Goal: Entertainment & Leisure: Consume media (video, audio)

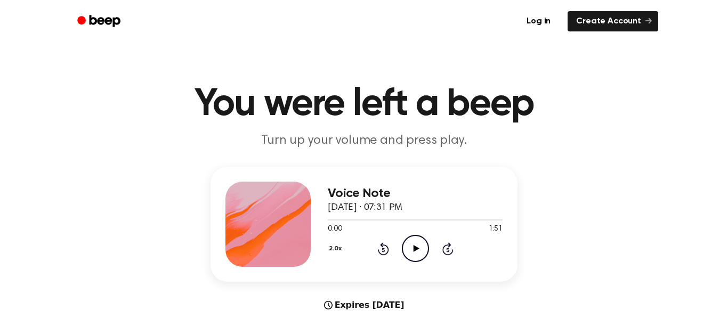
click at [422, 247] on icon "Play Audio" at bounding box center [415, 248] width 27 height 27
click at [339, 250] on button "2.0x" at bounding box center [337, 249] width 18 height 18
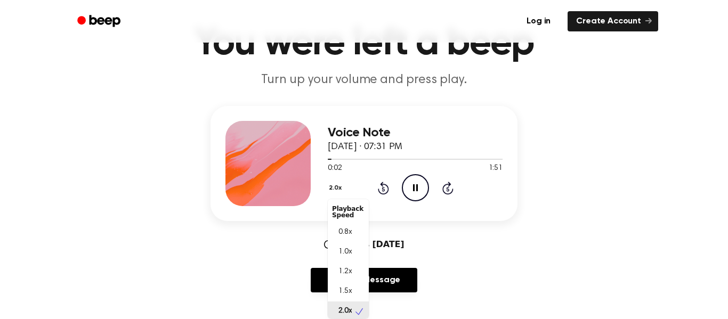
scroll to position [3, 0]
click at [355, 253] on div "1.0x" at bounding box center [348, 250] width 41 height 20
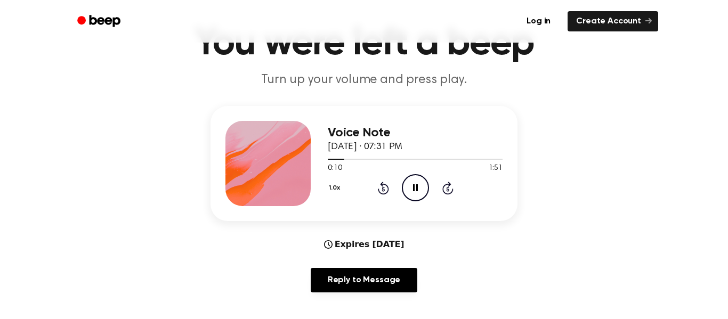
click at [333, 194] on button "1.0x" at bounding box center [336, 188] width 16 height 18
click at [340, 314] on div "2.0x" at bounding box center [348, 307] width 41 height 20
click at [417, 189] on icon at bounding box center [415, 187] width 5 height 7
click at [332, 195] on button "2.0x" at bounding box center [337, 188] width 18 height 18
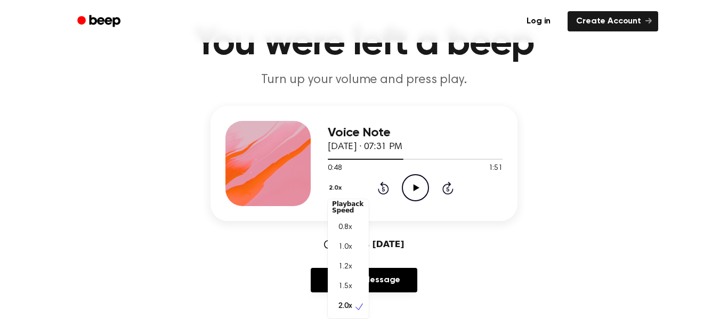
click at [293, 215] on div "Voice Note [DATE] · 07:31 PM 0:48 1:51 Your browser does not support the [objec…" at bounding box center [364, 163] width 307 height 115
click at [402, 191] on icon "Play Audio" at bounding box center [415, 187] width 27 height 27
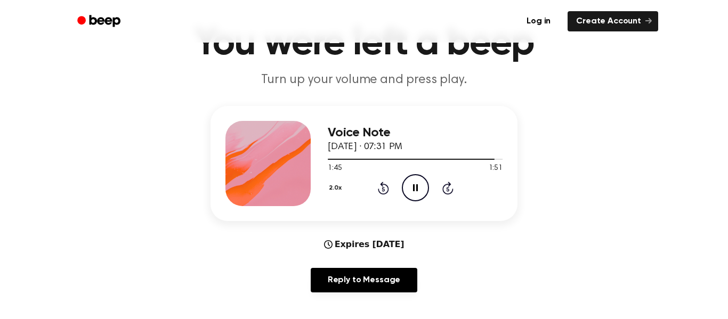
click at [323, 203] on div "Voice Note [DATE] · 07:31 PM 1:45 1:51 Your browser does not support the [objec…" at bounding box center [364, 163] width 307 height 115
click at [332, 194] on button "2.0x" at bounding box center [337, 188] width 18 height 18
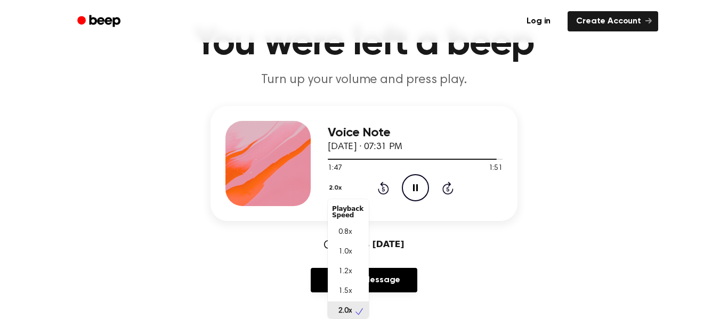
scroll to position [3, 0]
click at [334, 256] on div "1.0x" at bounding box center [348, 250] width 41 height 20
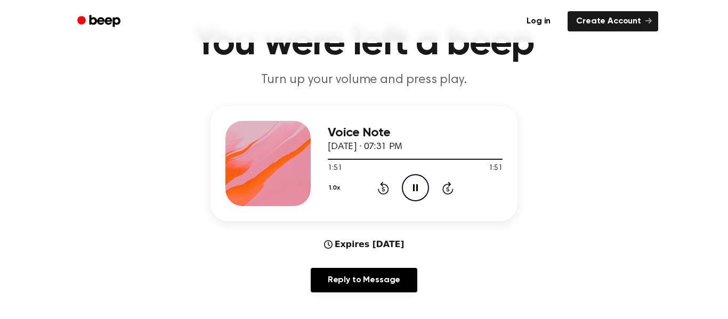
click at [329, 192] on button "1.0x" at bounding box center [336, 188] width 16 height 18
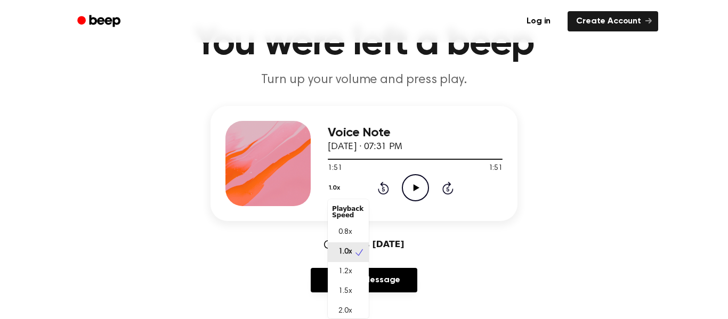
click at [336, 259] on div "1.0x" at bounding box center [348, 253] width 41 height 20
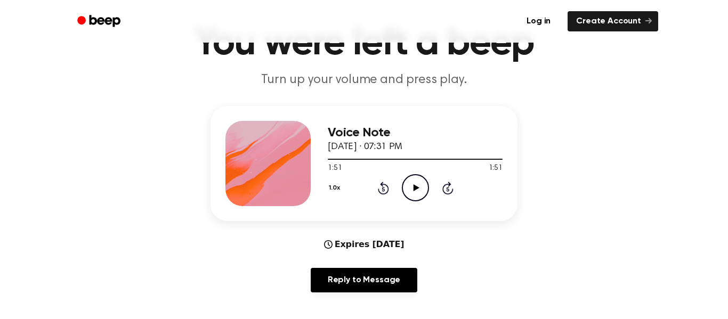
click at [329, 191] on button "1.0x" at bounding box center [336, 188] width 16 height 18
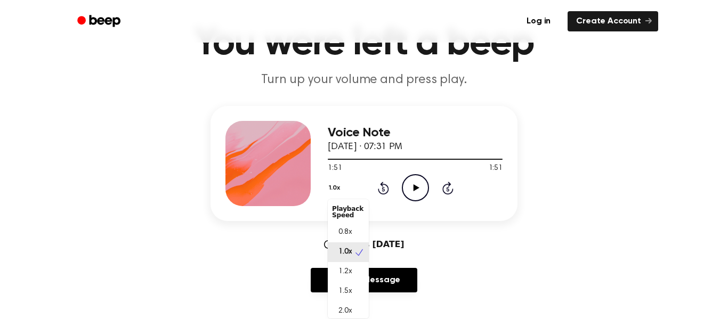
click at [335, 263] on div "1.2x" at bounding box center [348, 272] width 41 height 20
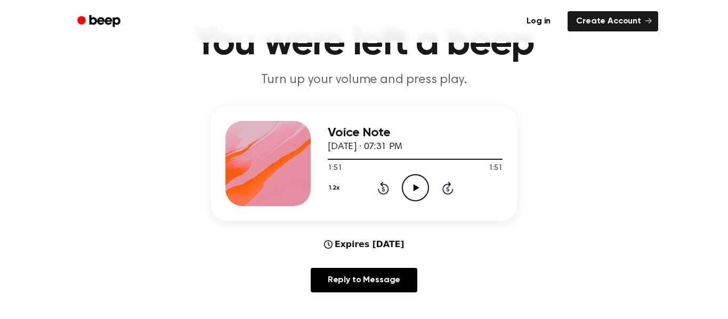
click at [407, 188] on icon "Play Audio" at bounding box center [415, 187] width 27 height 27
click at [411, 199] on icon "Play Audio" at bounding box center [415, 187] width 27 height 27
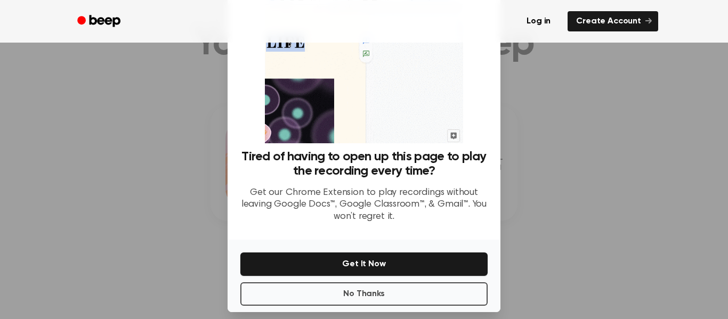
scroll to position [67, 0]
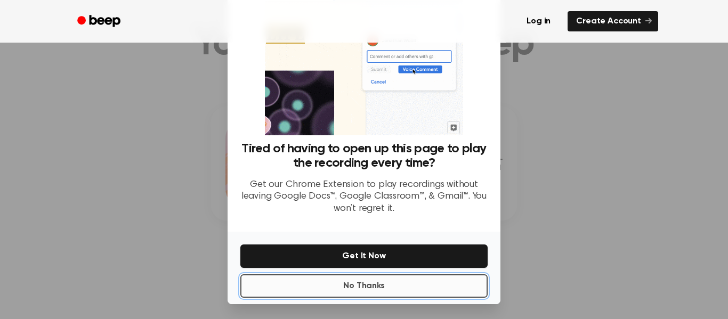
click at [296, 293] on button "No Thanks" at bounding box center [363, 286] width 247 height 23
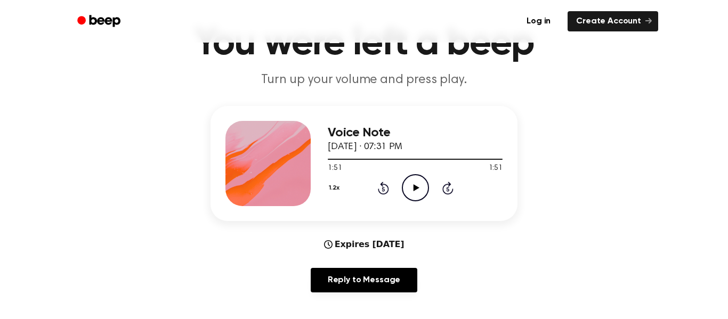
click at [411, 190] on icon "Play Audio" at bounding box center [415, 187] width 27 height 27
click at [332, 189] on button "1.2x" at bounding box center [335, 188] width 15 height 18
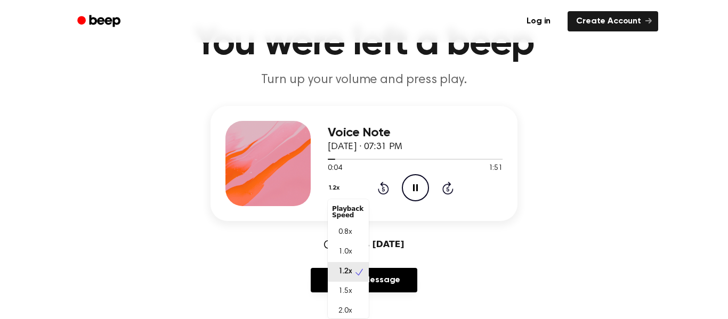
click at [340, 252] on span "1.0x" at bounding box center [345, 252] width 13 height 11
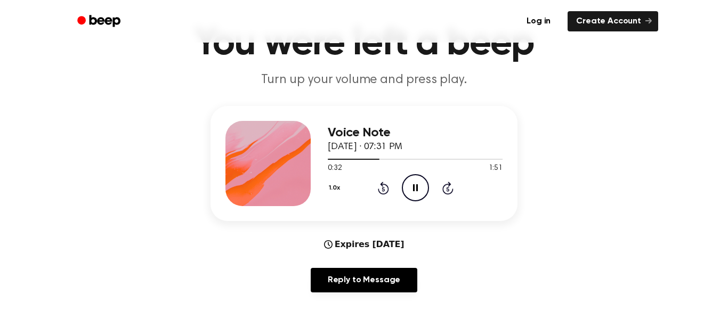
click at [379, 194] on icon "Rewind 5 seconds" at bounding box center [384, 188] width 12 height 14
click at [383, 195] on icon at bounding box center [383, 188] width 11 height 13
click at [381, 195] on div "1.0x Rewind 5 seconds Pause Audio Skip 5 seconds" at bounding box center [415, 187] width 175 height 27
click at [379, 192] on icon at bounding box center [383, 188] width 11 height 13
click at [383, 189] on icon at bounding box center [383, 189] width 3 height 4
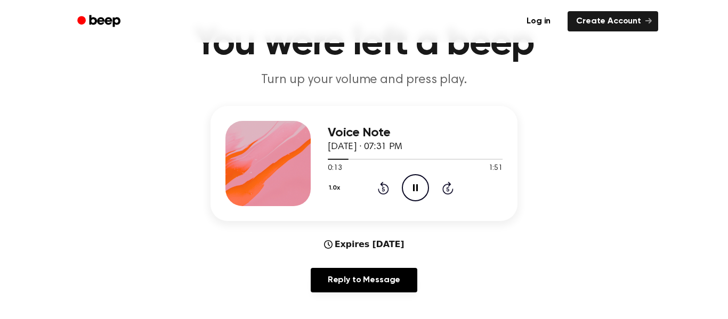
click at [394, 202] on div "Voice Note [DATE] · 07:31 PM 0:13 1:51 Your browser does not support the [objec…" at bounding box center [415, 163] width 175 height 85
click at [382, 195] on icon at bounding box center [383, 188] width 11 height 13
click at [379, 191] on icon at bounding box center [383, 188] width 11 height 13
click at [385, 194] on icon at bounding box center [383, 188] width 11 height 13
click at [383, 189] on icon at bounding box center [383, 189] width 3 height 4
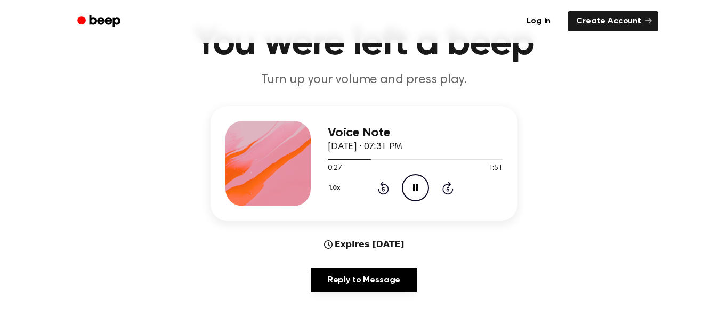
click at [383, 190] on icon "Rewind 5 seconds" at bounding box center [384, 188] width 12 height 14
click at [386, 194] on icon at bounding box center [383, 188] width 11 height 13
click at [383, 189] on icon at bounding box center [383, 189] width 3 height 4
click at [389, 195] on icon "Rewind 5 seconds" at bounding box center [384, 188] width 12 height 14
click at [386, 188] on icon "Rewind 5 seconds" at bounding box center [384, 188] width 12 height 14
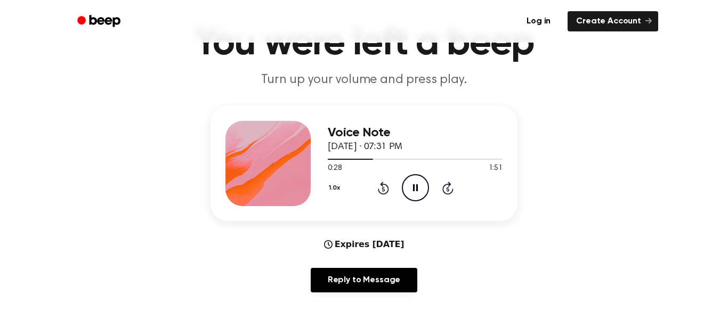
click at [383, 189] on icon at bounding box center [383, 189] width 3 height 4
click at [378, 188] on icon "Rewind 5 seconds" at bounding box center [384, 188] width 12 height 14
click at [383, 191] on icon "Rewind 5 seconds" at bounding box center [384, 188] width 12 height 14
click at [387, 190] on icon "Rewind 5 seconds" at bounding box center [384, 188] width 12 height 14
click at [388, 185] on icon "Rewind 5 seconds" at bounding box center [384, 188] width 12 height 14
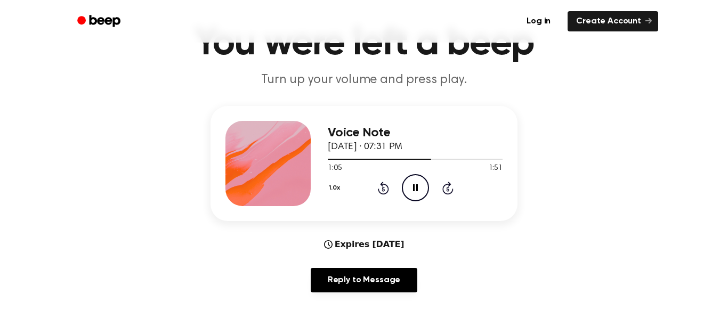
click at [383, 189] on icon at bounding box center [383, 189] width 3 height 4
click at [385, 184] on icon at bounding box center [383, 188] width 11 height 13
click at [383, 189] on icon at bounding box center [383, 189] width 3 height 4
click at [384, 205] on div "Voice Note [DATE] · 07:31 PM 1:18 1:51 Your browser does not support the [objec…" at bounding box center [415, 163] width 175 height 85
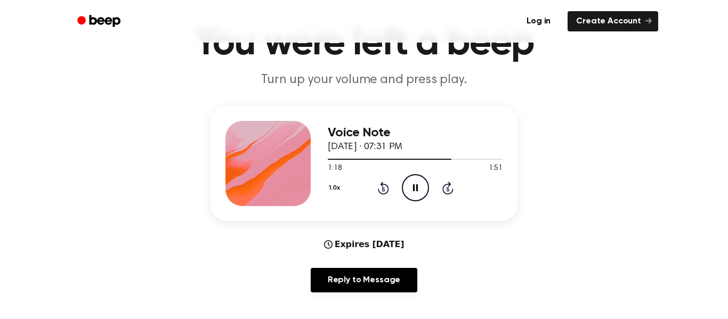
click at [383, 194] on icon at bounding box center [383, 188] width 11 height 13
click at [378, 194] on icon "Rewind 5 seconds" at bounding box center [384, 188] width 12 height 14
click at [384, 195] on div "1.0x Rewind 5 seconds Pause Audio Skip 5 seconds" at bounding box center [415, 187] width 175 height 27
click at [387, 188] on icon "Rewind 5 seconds" at bounding box center [384, 188] width 12 height 14
click at [383, 189] on icon at bounding box center [383, 189] width 3 height 4
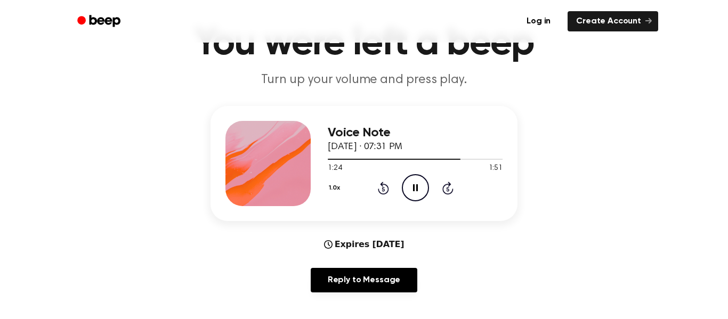
click at [383, 189] on icon at bounding box center [383, 189] width 3 height 4
click at [383, 190] on icon "Rewind 5 seconds" at bounding box center [384, 188] width 12 height 14
click at [383, 189] on icon at bounding box center [383, 189] width 3 height 4
click at [386, 196] on div "1.0x Rewind 5 seconds Play Audio Skip 5 seconds" at bounding box center [415, 187] width 175 height 27
click at [408, 202] on div "Voice Note [DATE] · 07:31 PM 1:46 1:51 Your browser does not support the [objec…" at bounding box center [415, 163] width 175 height 85
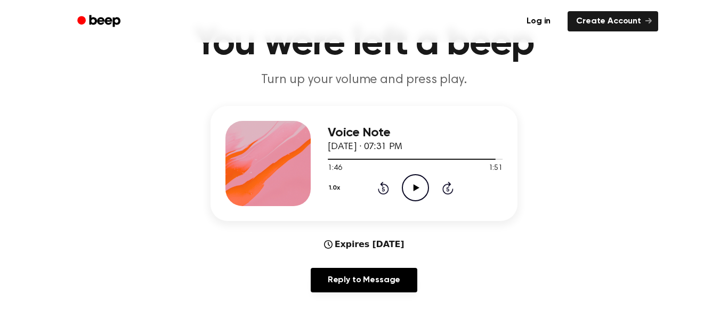
click at [427, 189] on icon "Play Audio" at bounding box center [415, 187] width 27 height 27
click at [383, 191] on icon at bounding box center [383, 189] width 3 height 4
click at [386, 189] on icon "Rewind 5 seconds" at bounding box center [384, 188] width 12 height 14
click at [382, 191] on icon "Rewind 5 seconds" at bounding box center [384, 188] width 12 height 14
click at [383, 189] on icon at bounding box center [383, 189] width 3 height 4
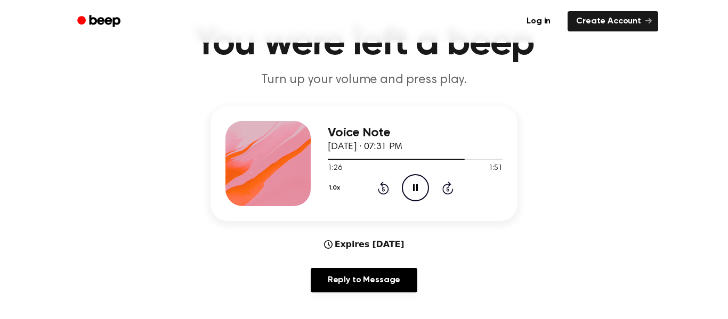
click at [383, 191] on icon at bounding box center [383, 189] width 3 height 4
click at [383, 194] on icon at bounding box center [383, 188] width 11 height 13
click at [383, 193] on icon "Rewind 5 seconds" at bounding box center [384, 188] width 12 height 14
click at [383, 195] on div "1.0x Rewind 5 seconds Play Audio Skip 5 seconds" at bounding box center [415, 187] width 175 height 27
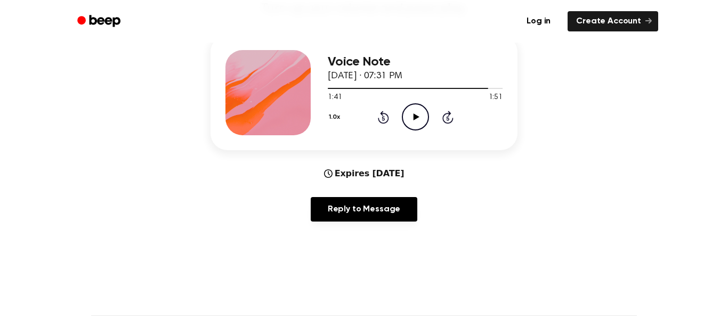
scroll to position [133, 0]
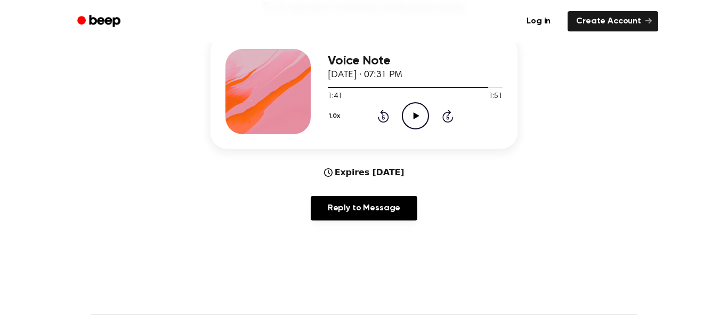
click at [408, 127] on circle at bounding box center [416, 116] width 26 height 26
click at [414, 110] on icon "Pause Audio" at bounding box center [415, 115] width 27 height 27
click at [383, 117] on icon at bounding box center [383, 117] width 3 height 4
click at [378, 119] on icon "Rewind 5 seconds" at bounding box center [384, 116] width 12 height 14
click at [413, 126] on icon "Play Audio" at bounding box center [415, 115] width 27 height 27
